Goal: Information Seeking & Learning: Learn about a topic

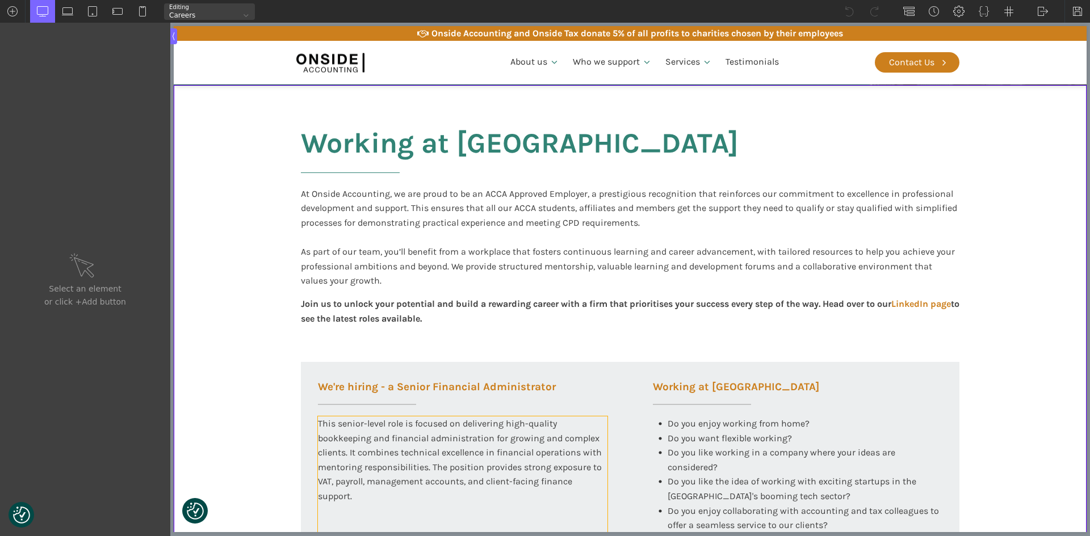
scroll to position [341, 0]
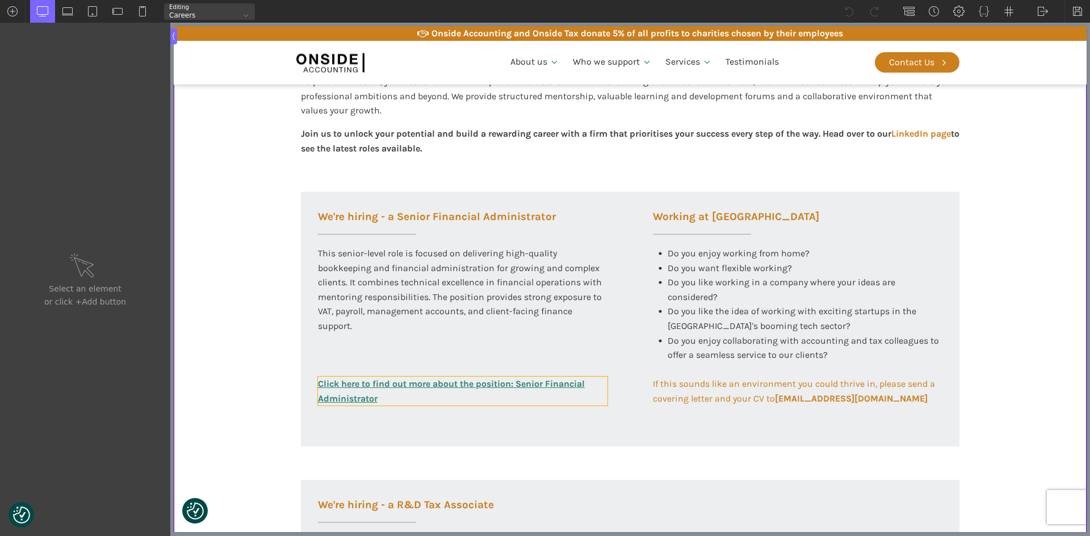
click at [373, 389] on link "Click here to find out more about the position: Senior Financial Administrator" at bounding box center [462, 391] width 289 height 29
type input "link_text-297-585"
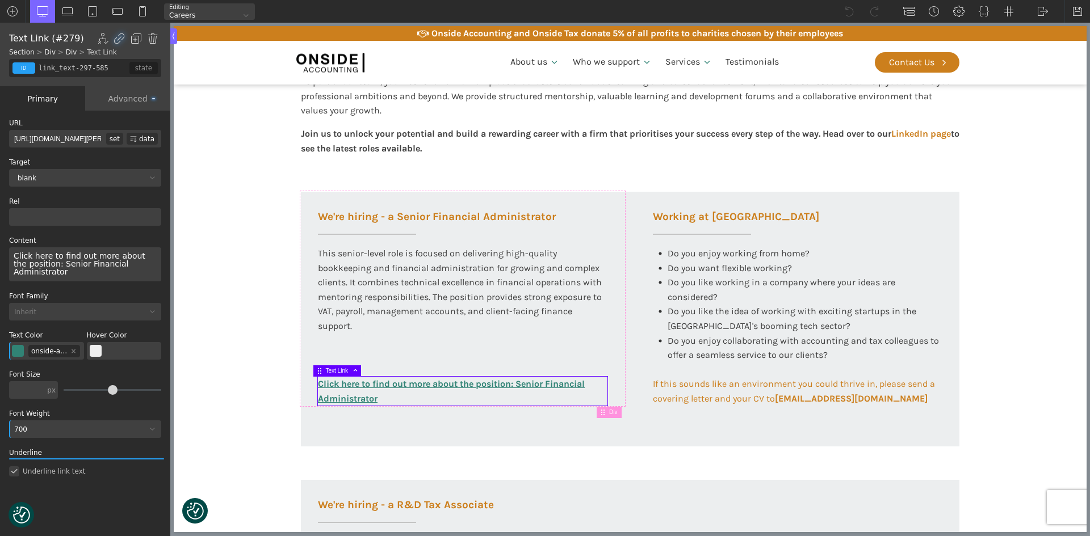
click at [47, 266] on div "Click here to find out more about the position: Senior Financial Administrator" at bounding box center [85, 264] width 152 height 34
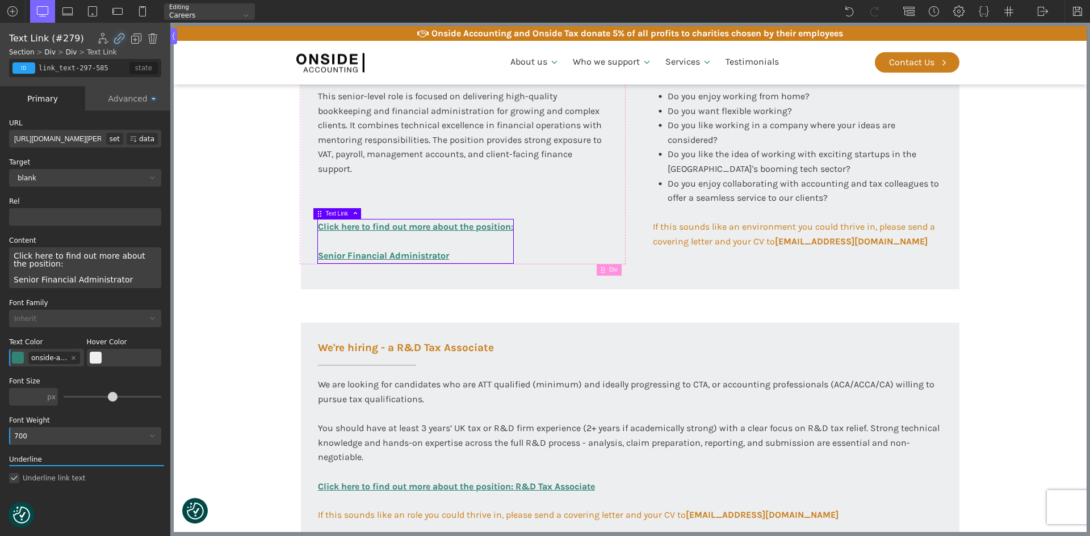
scroll to position [568, 0]
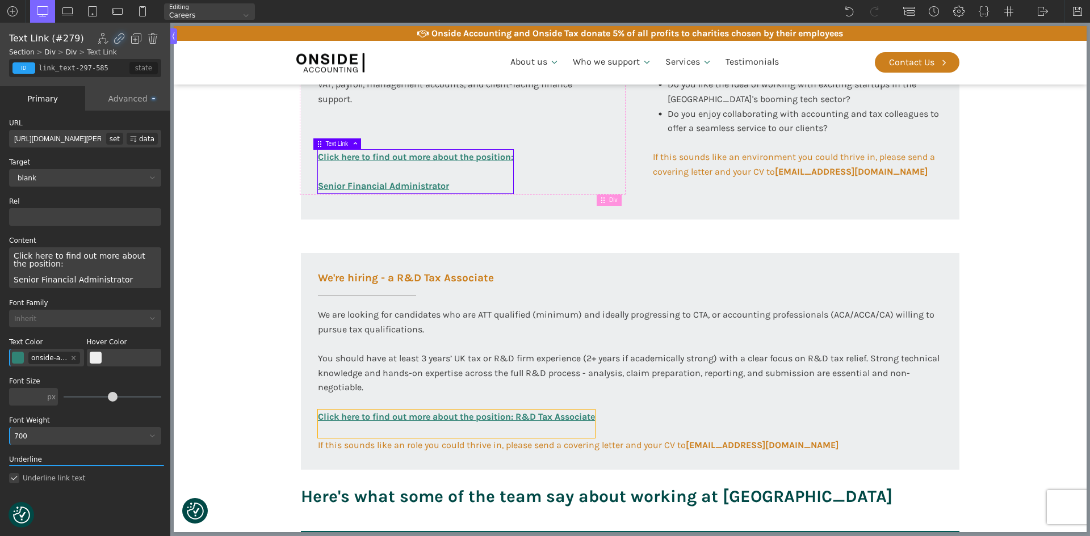
type input "link_text-317-585"
type input "http://onsideaccounting.com/wp-content/uploads/2025/08/RD-Tax-Associate-JD-PS-J…"
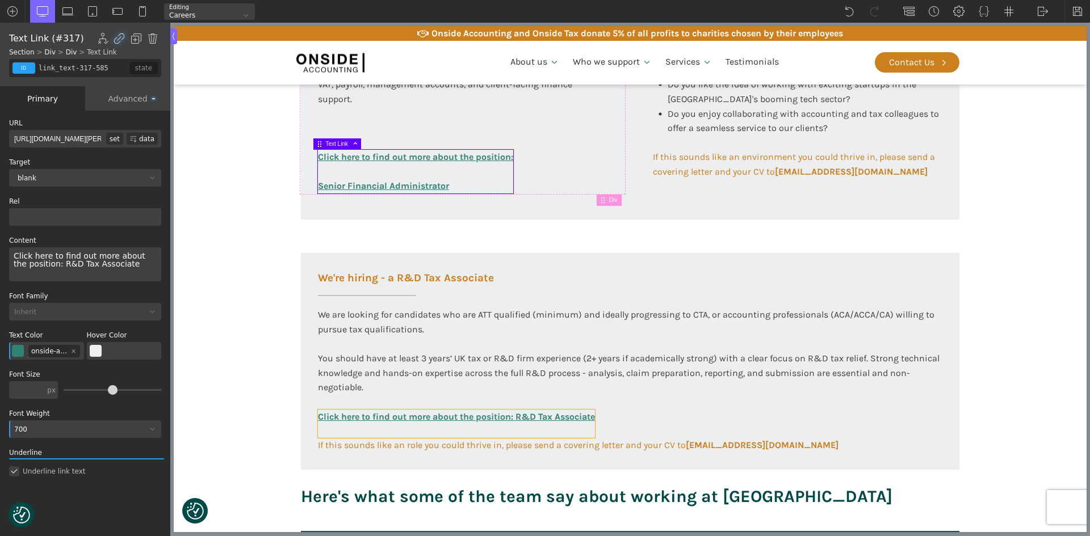
click at [441, 421] on link "Click here to find out more about the position: R&D Tax Associate" at bounding box center [456, 424] width 277 height 28
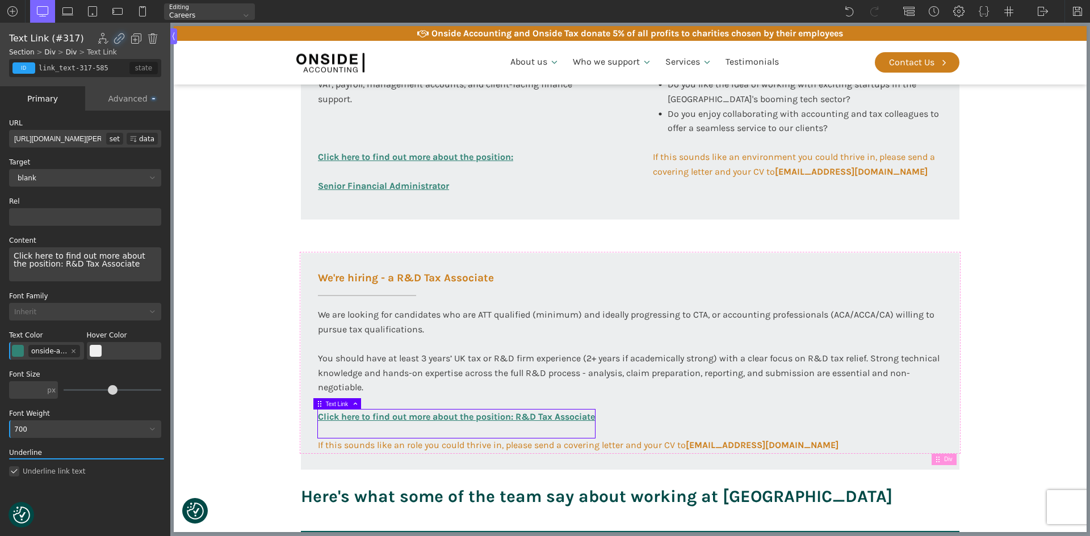
click at [46, 266] on div "Click here to find out more about the position: R&D Tax Associate" at bounding box center [85, 264] width 152 height 34
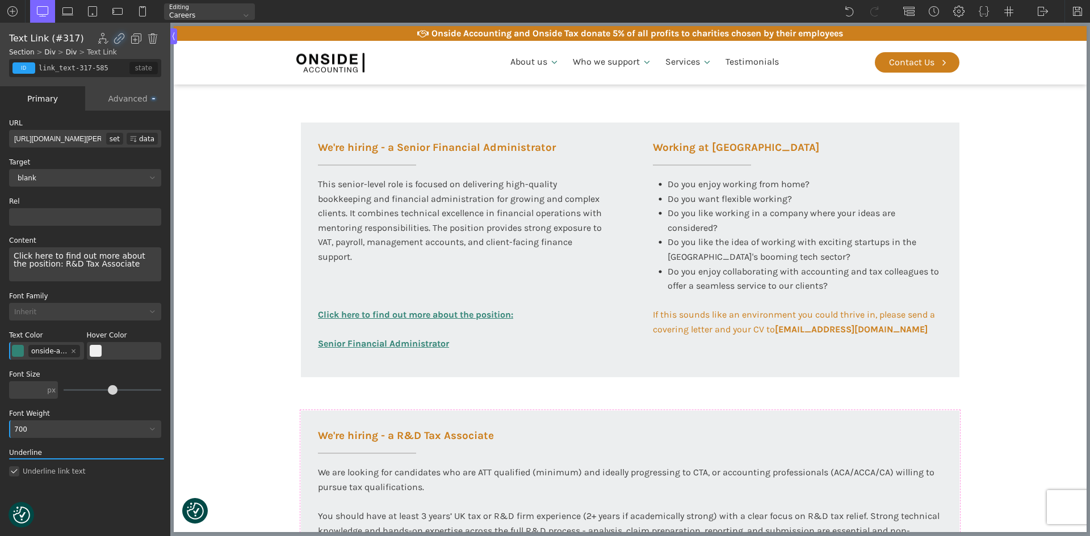
scroll to position [397, 0]
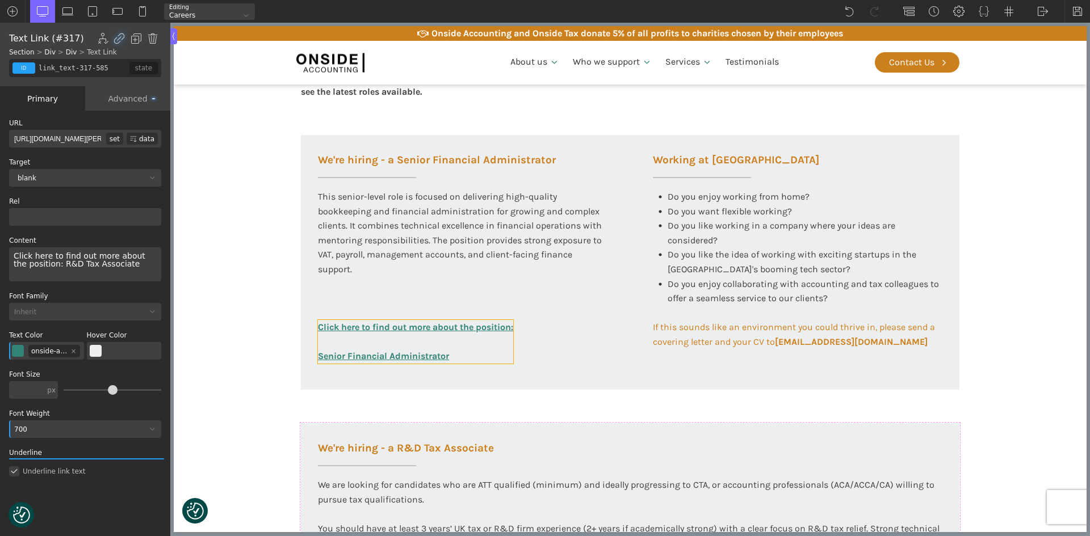
type input "link_text-297-585"
type input "http://onsideaccounting.com/wp-content/uploads/2025/08/SFA-JD-PS-June-2025.pdf"
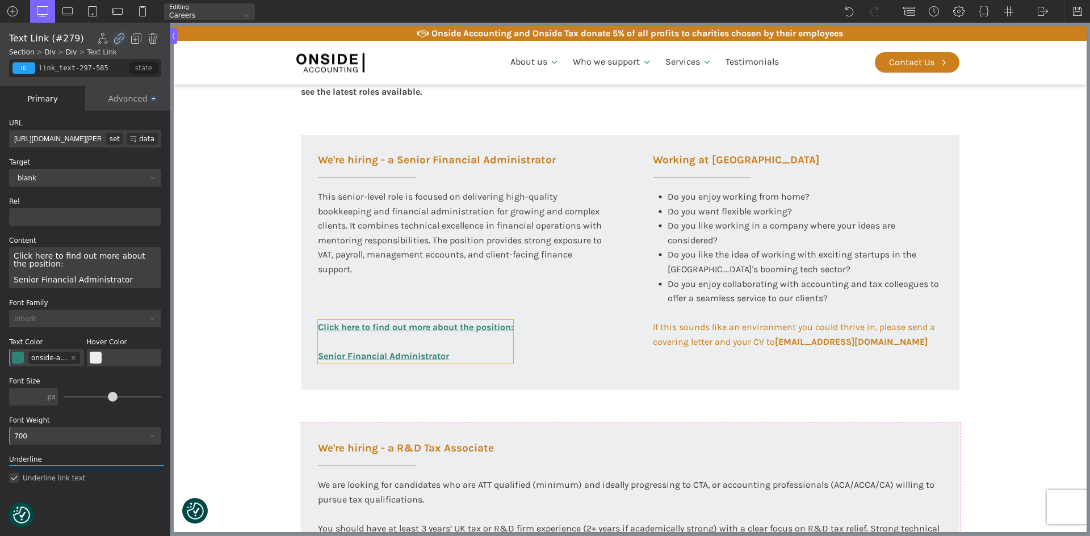
click at [434, 325] on link "Click here to find out more about the position: Senior Financial Administrator" at bounding box center [415, 342] width 195 height 44
click at [1075, 12] on img at bounding box center [1077, 11] width 11 height 11
click at [330, 343] on link "Click here to find out more about the position: Senior Financial Administrator" at bounding box center [415, 342] width 195 height 44
click at [60, 264] on div "Click here to find out more about the position: Senior Financial Administrator" at bounding box center [85, 267] width 152 height 41
click at [53, 266] on div "Click here to find out more about the position: Senior Financial Administrator" at bounding box center [85, 267] width 152 height 41
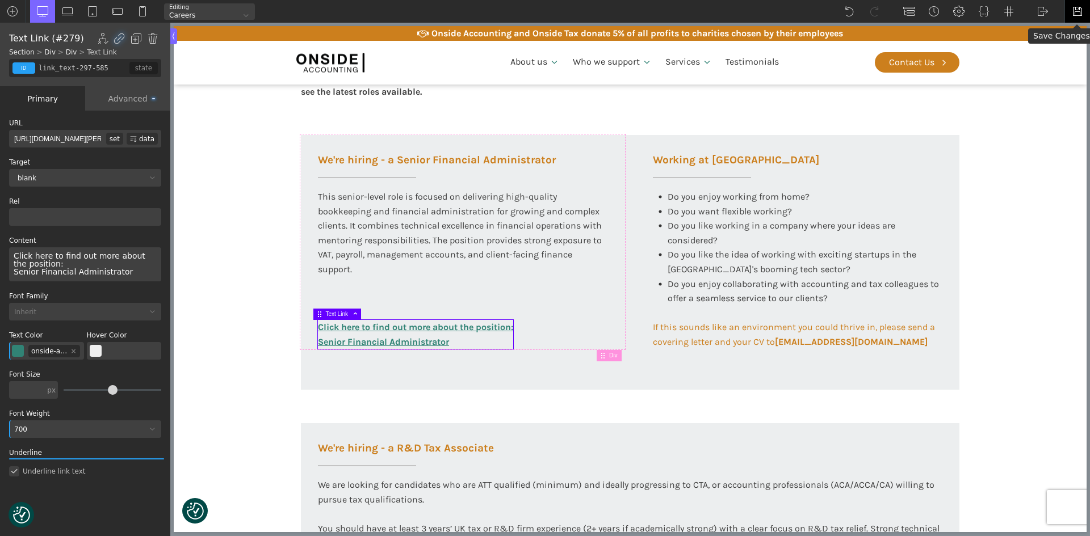
click at [1076, 11] on img at bounding box center [1077, 11] width 11 height 11
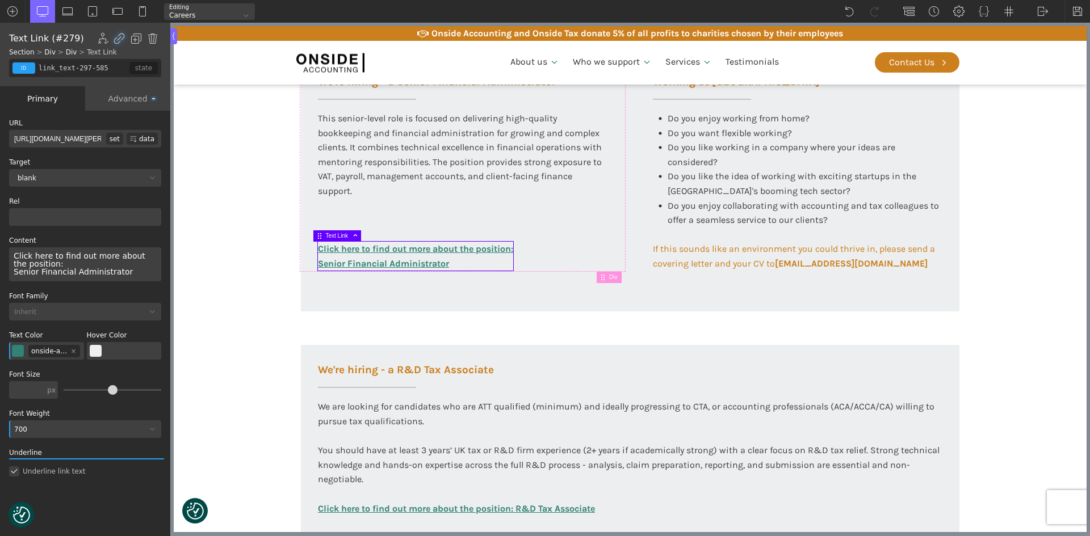
scroll to position [568, 0]
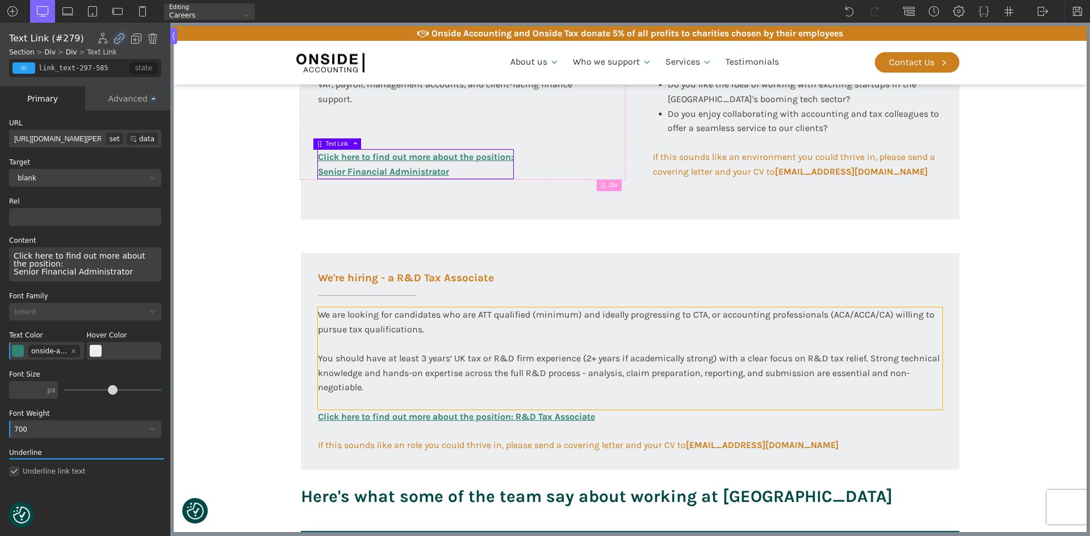
click at [860, 316] on div "We are looking for candidates who are ATT qualified (minimum) and ideally progr…" at bounding box center [630, 359] width 624 height 102
type input "text_block-149-58"
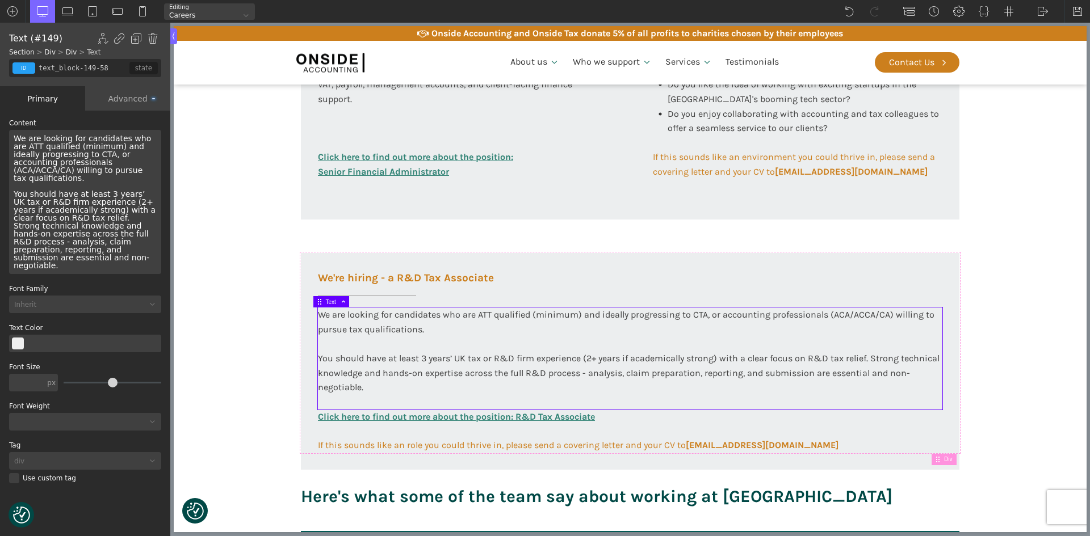
click at [877, 314] on div "We are looking for candidates who are ATT qualified (minimum) and ideally progr…" at bounding box center [630, 359] width 624 height 102
click at [115, 163] on div "We are looking for candidates who are ATT qualified (minimum) and ideally progr…" at bounding box center [85, 202] width 152 height 144
click at [207, 163] on section "Working at Onside At Onside Accounting, we are proud to be an ACCA Approved Emp…" at bounding box center [630, 109] width 913 height 843
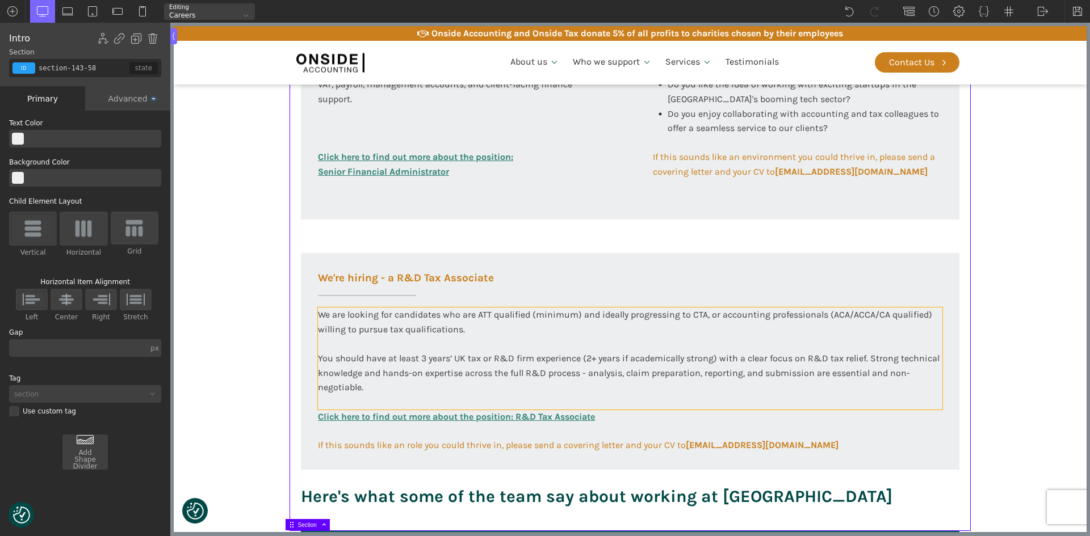
click at [409, 314] on div "We are looking for candidates who are ATT qualified (minimum) and ideally progr…" at bounding box center [630, 359] width 624 height 102
type input "text_block-149-58"
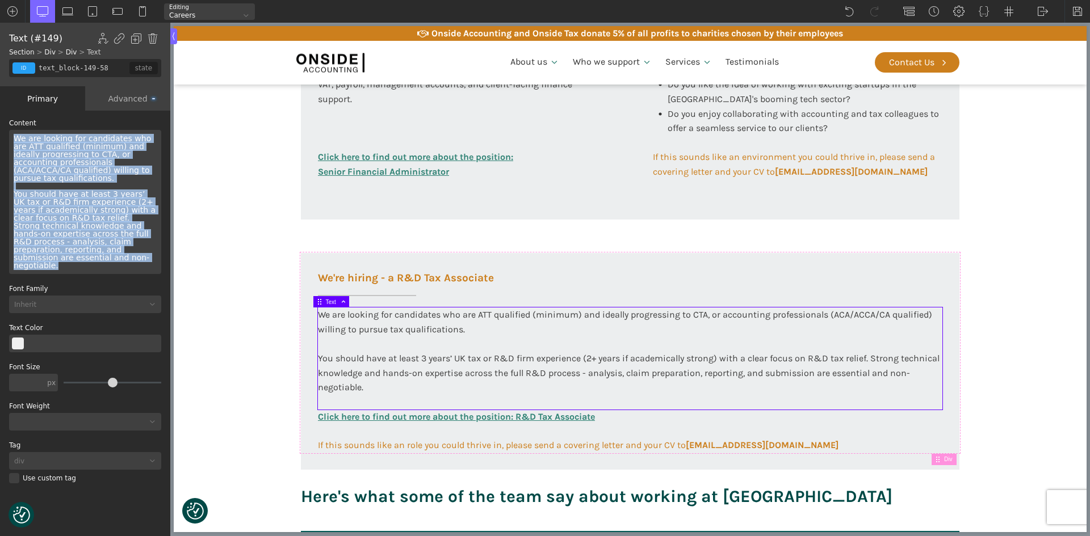
drag, startPoint x: 66, startPoint y: 250, endPoint x: 0, endPoint y: 140, distance: 129.1
click at [0, 140] on div "WP Grid Builder Stack Columns Vertically Page container (1200px) and below Less…" at bounding box center [85, 325] width 170 height 428
copy div "We are looking for candidates who are ATT qualified (minimum) and ideally progr…"
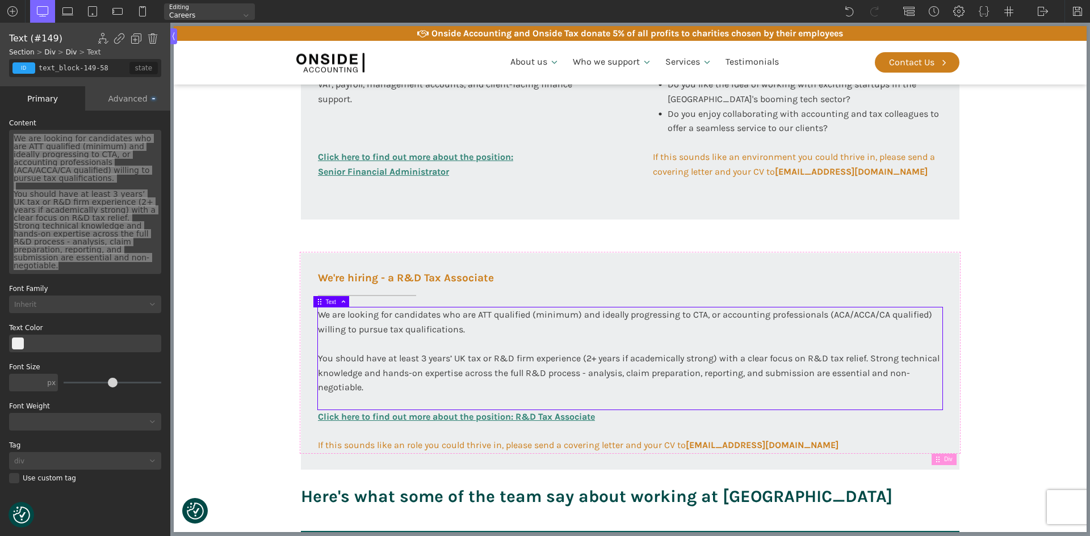
click at [654, 314] on div "We are looking for candidates who are ATT qualified (minimum) and ideally progr…" at bounding box center [630, 359] width 624 height 102
click at [678, 312] on div "We are looking for candidates who are ATT qualified (minimum) and ideally progr…" at bounding box center [630, 359] width 624 height 102
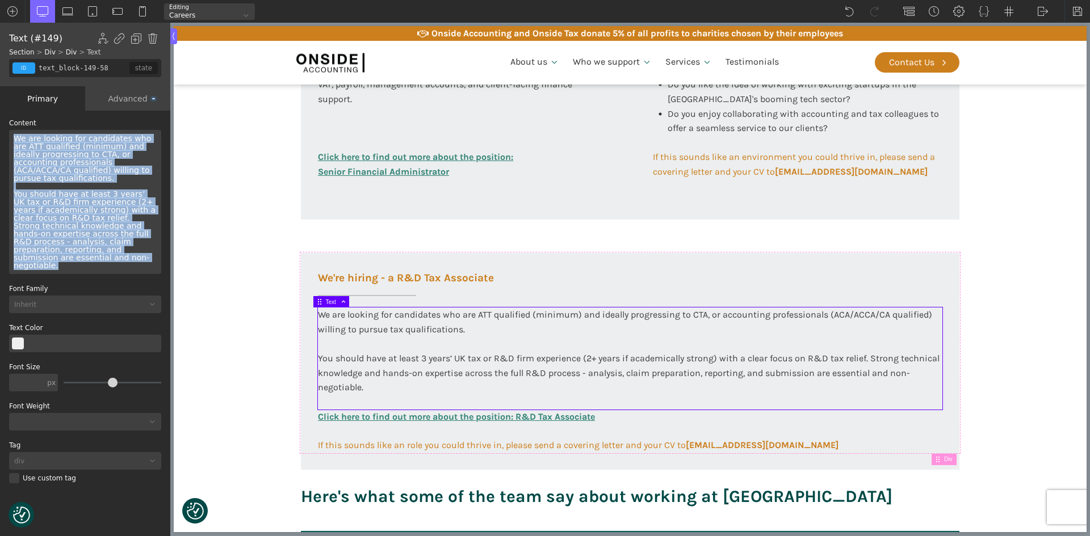
click at [54, 148] on div "We are looking for candidates who are ATT qualified (minimum) and ideally progr…" at bounding box center [85, 202] width 152 height 144
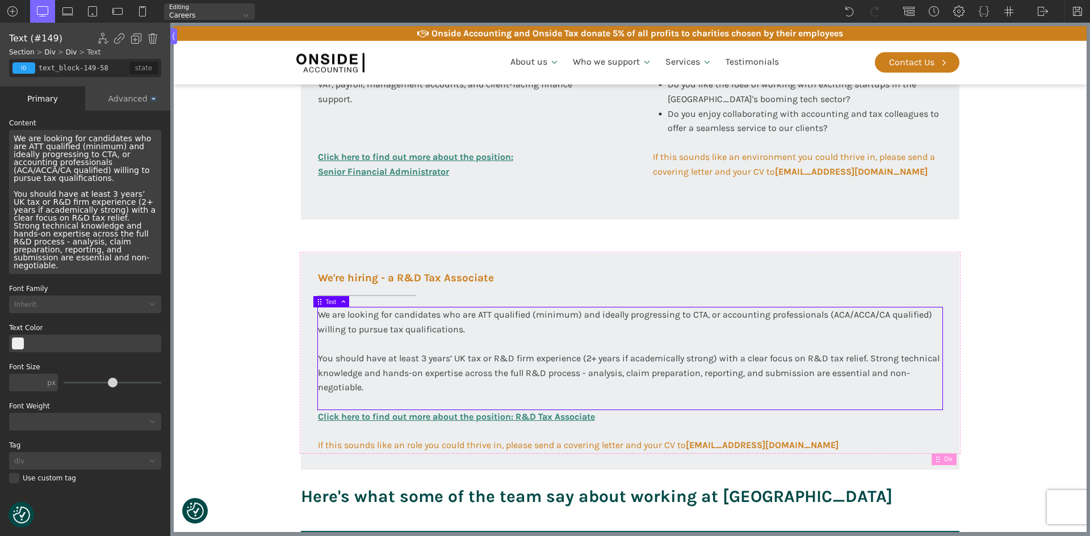
click at [62, 152] on div "We are looking for candidates who are ATT qualified (minimum) and ideally progr…" at bounding box center [85, 202] width 152 height 144
click at [1047, 9] on img at bounding box center [1042, 11] width 11 height 11
click at [1040, 131] on section "Working at Onside At Onside Accounting, we are proud to be an ACCA Approved Emp…" at bounding box center [630, 109] width 913 height 843
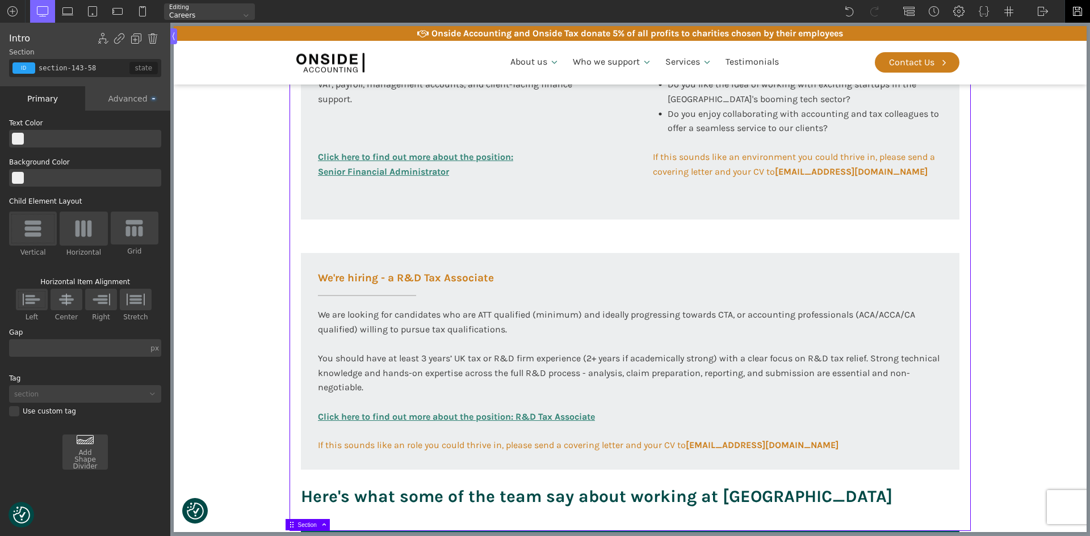
click at [1076, 11] on img at bounding box center [1077, 11] width 11 height 11
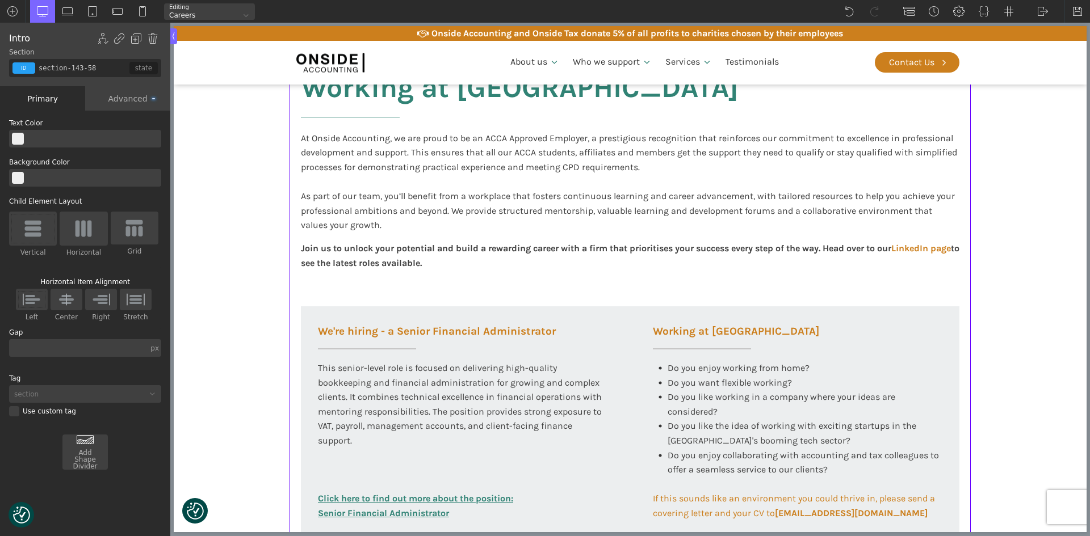
scroll to position [170, 0]
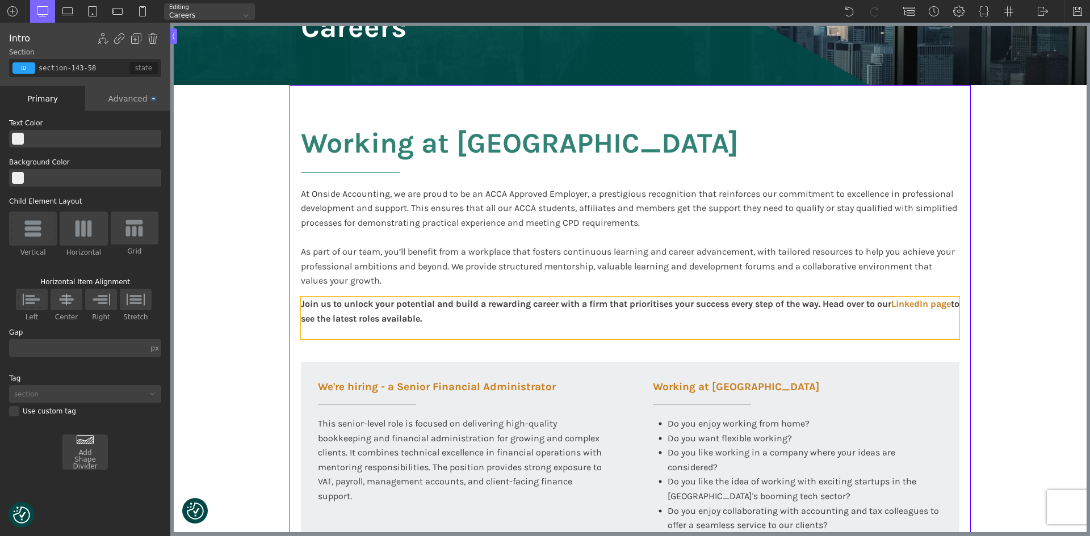
click at [377, 310] on div "Join us to unlock your potential and build a rewarding career with a firm that …" at bounding box center [630, 318] width 658 height 43
type input "text_block-269-58"
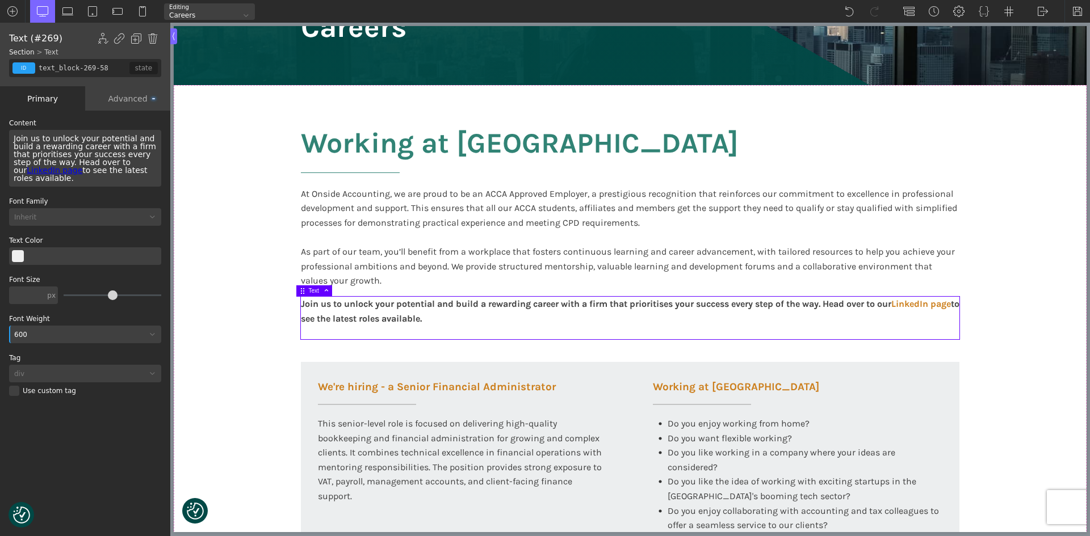
drag, startPoint x: 118, startPoint y: 173, endPoint x: 12, endPoint y: 173, distance: 105.6
click at [12, 173] on div "Join us to unlock your potential and build a rewarding career with a firm that …" at bounding box center [85, 158] width 152 height 57
click at [21, 173] on div "Join us to unlock your potential and build a rewarding career with a firm that …" at bounding box center [85, 158] width 152 height 57
click at [1073, 13] on img at bounding box center [1077, 11] width 11 height 11
click at [1046, 13] on img at bounding box center [1042, 11] width 11 height 11
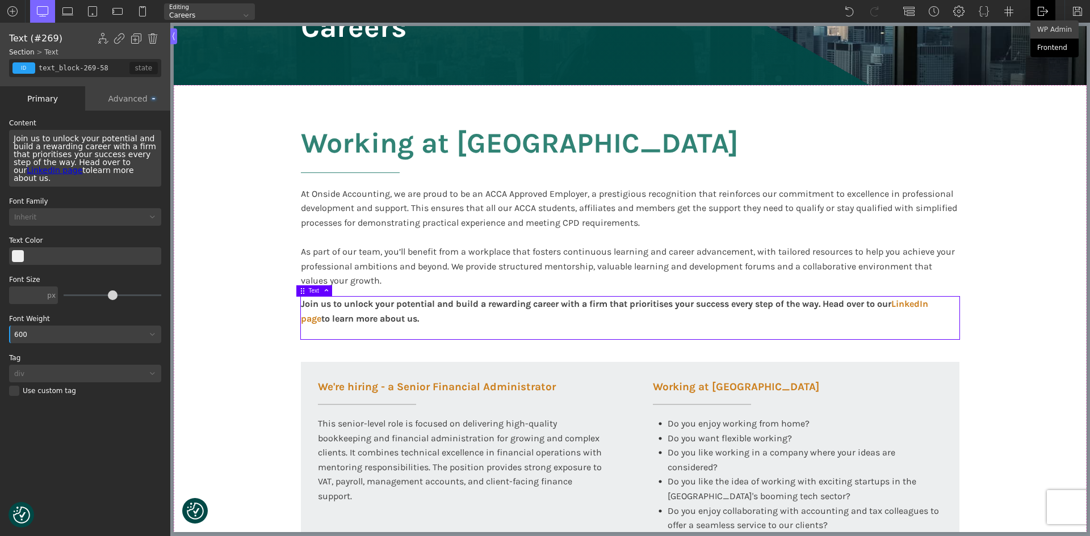
click at [1042, 52] on link "Frontend" at bounding box center [1054, 48] width 48 height 18
